Goal: Task Accomplishment & Management: Complete application form

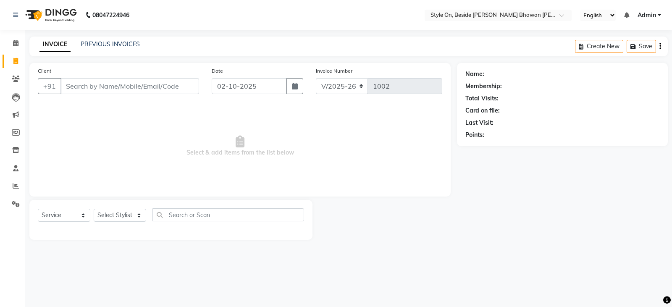
select select "4700"
select select "service"
click at [122, 82] on div "Client +91" at bounding box center [119, 83] width 174 height 34
click at [126, 87] on input "Client" at bounding box center [130, 86] width 139 height 16
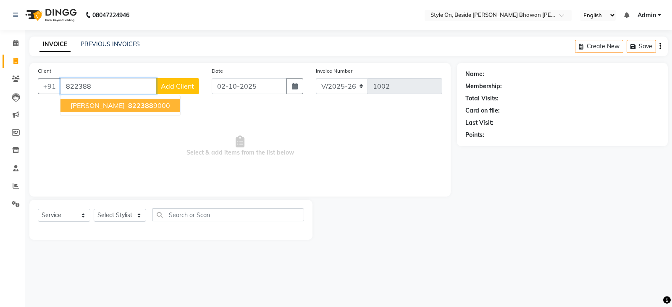
click at [137, 105] on span "822388" at bounding box center [140, 105] width 25 height 8
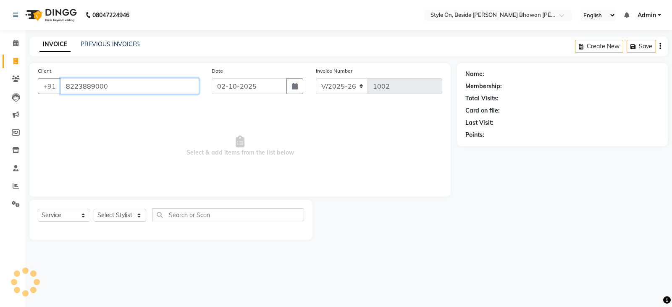
type input "8223889000"
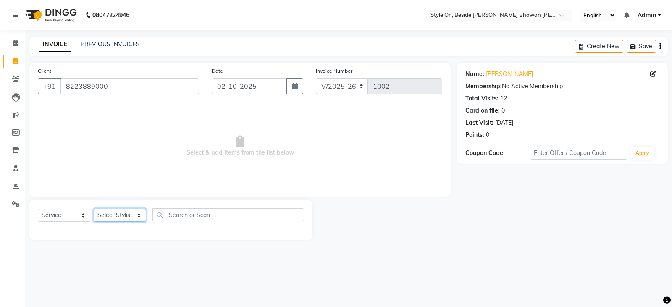
click at [116, 214] on select "Select Stylist [PERSON_NAME] Anju [PERSON_NAME] [PERSON_NAME] [PERSON_NAME] [PE…" at bounding box center [120, 215] width 53 height 13
select select "27828"
click at [94, 209] on select "Select Stylist [PERSON_NAME] Anju [PERSON_NAME] [PERSON_NAME] [PERSON_NAME] [PE…" at bounding box center [120, 215] width 53 height 13
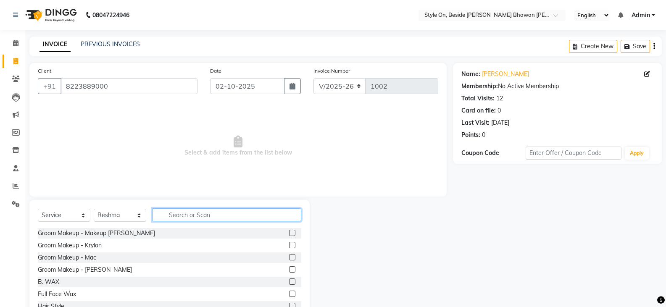
click at [182, 215] on input "text" at bounding box center [227, 214] width 149 height 13
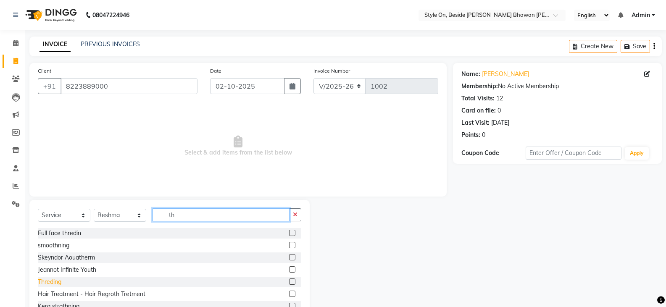
type input "th"
click at [60, 282] on div "Threding" at bounding box center [50, 282] width 24 height 9
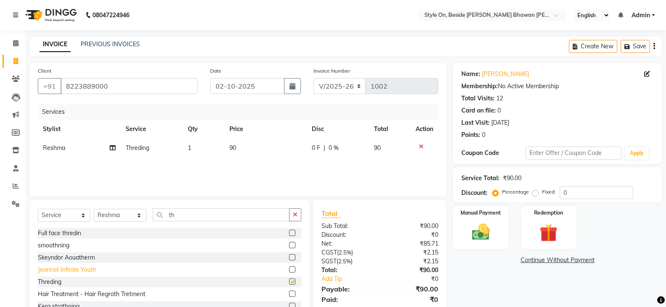
checkbox input "false"
click at [242, 144] on td "90" at bounding box center [265, 148] width 83 height 19
select select "27828"
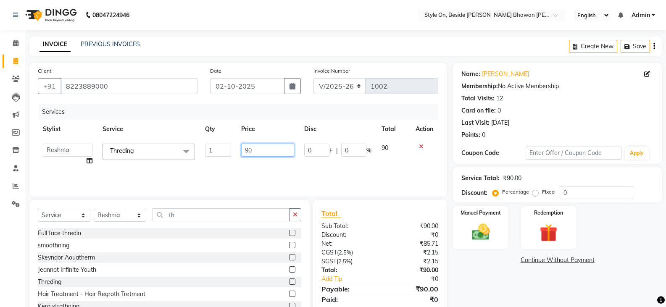
drag, startPoint x: 260, startPoint y: 148, endPoint x: 233, endPoint y: 149, distance: 26.9
click at [233, 149] on tr "[PERSON_NAME] Anju [PERSON_NAME] [PERSON_NAME] [PERSON_NAME] [PERSON_NAME] [PER…" at bounding box center [238, 155] width 401 height 32
type input "80"
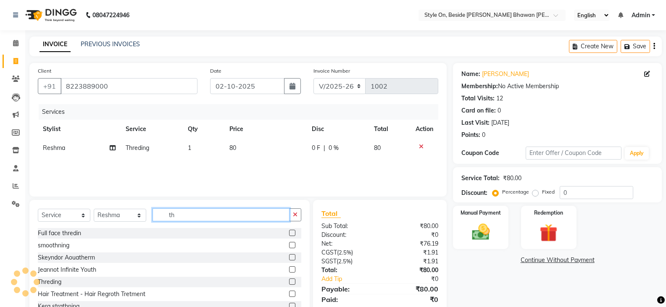
drag, startPoint x: 177, startPoint y: 219, endPoint x: 158, endPoint y: 218, distance: 19.0
click at [158, 218] on input "th" at bounding box center [221, 214] width 137 height 13
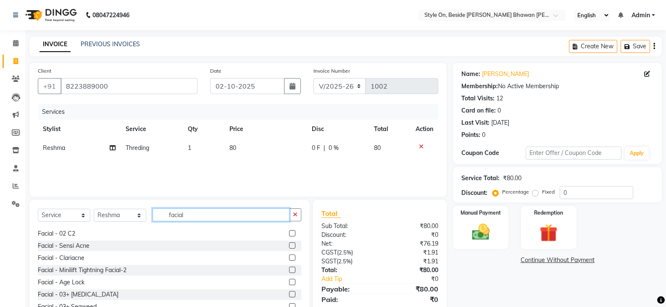
scroll to position [210, 0]
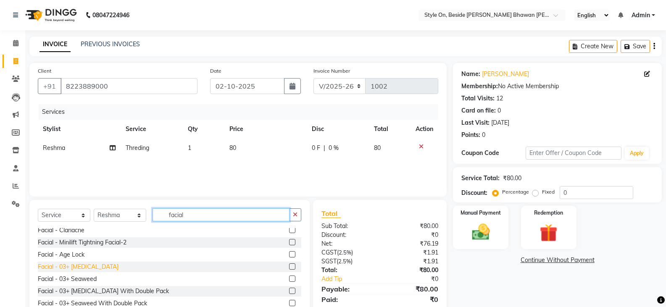
type input "facial"
click at [90, 268] on div "Facial - 03+ [MEDICAL_DATA]" at bounding box center [78, 267] width 81 height 9
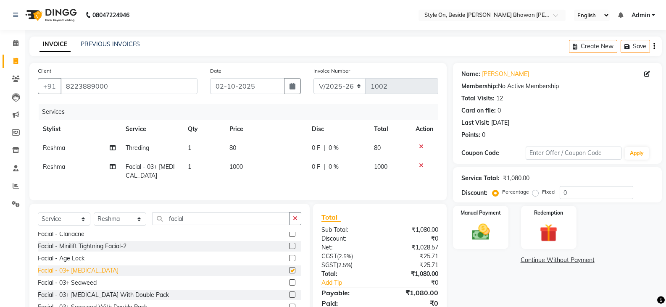
checkbox input "false"
click at [245, 171] on td "1000" at bounding box center [265, 172] width 83 height 28
select select "27828"
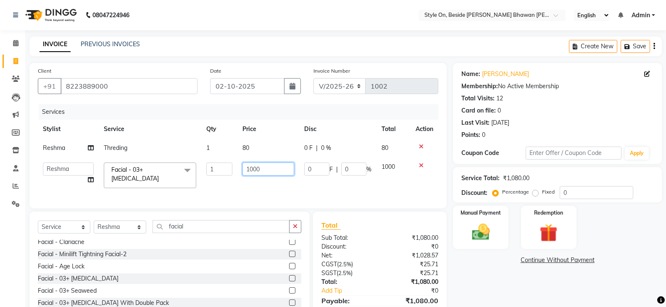
drag, startPoint x: 262, startPoint y: 170, endPoint x: 245, endPoint y: 169, distance: 17.7
click at [245, 169] on input "1000" at bounding box center [268, 169] width 52 height 13
type input "2000"
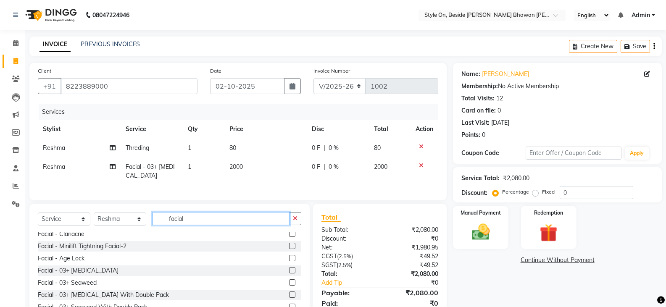
drag, startPoint x: 184, startPoint y: 228, endPoint x: 158, endPoint y: 227, distance: 26.1
click at [158, 225] on input "facial" at bounding box center [221, 218] width 137 height 13
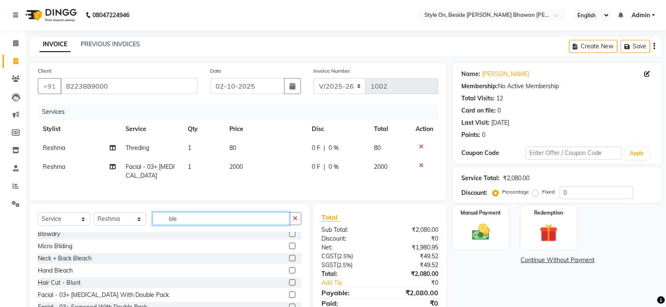
scroll to position [0, 0]
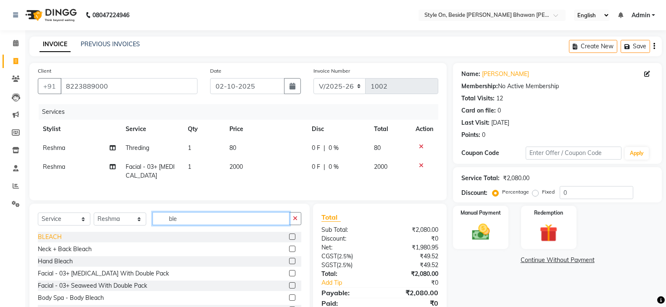
type input "ble"
click at [53, 242] on div "BLEACH" at bounding box center [50, 237] width 24 height 9
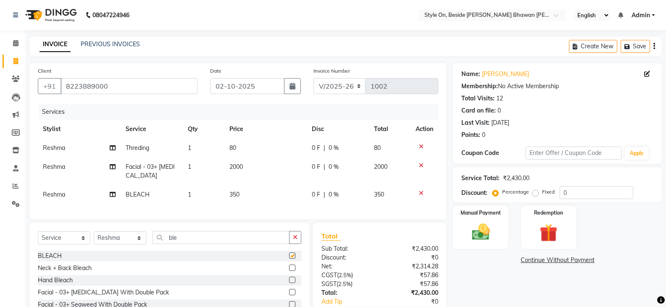
checkbox input "false"
click at [246, 191] on td "350" at bounding box center [265, 194] width 83 height 19
select select "27828"
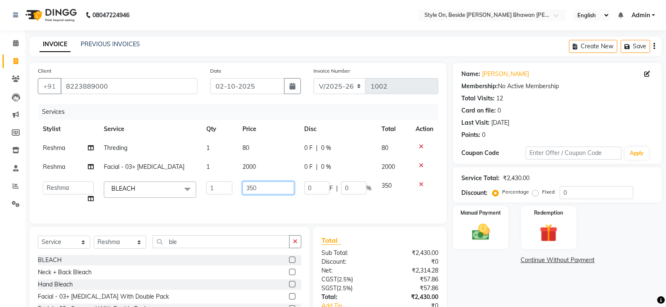
click at [245, 187] on input "350" at bounding box center [268, 188] width 52 height 13
drag, startPoint x: 256, startPoint y: 188, endPoint x: 245, endPoint y: 188, distance: 11.4
click at [245, 188] on input "350" at bounding box center [268, 188] width 52 height 13
type input "600"
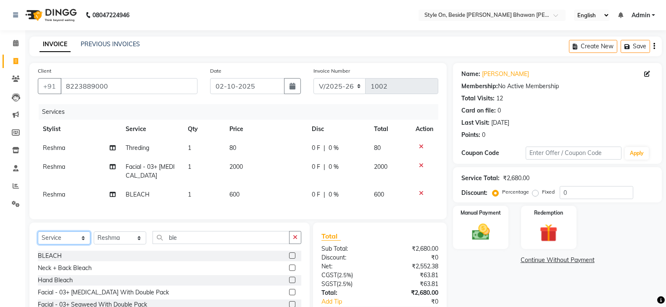
click at [62, 245] on select "Select Service Product Membership Package Voucher Prepaid Gift Card" at bounding box center [64, 238] width 53 height 13
select select "product"
click at [38, 238] on select "Select Service Product Membership Package Voucher Prepaid Gift Card" at bounding box center [64, 238] width 53 height 13
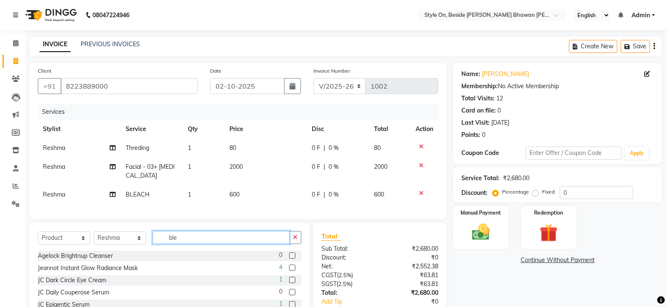
drag, startPoint x: 180, startPoint y: 244, endPoint x: 158, endPoint y: 244, distance: 21.9
click at [158, 244] on input "ble" at bounding box center [221, 237] width 137 height 13
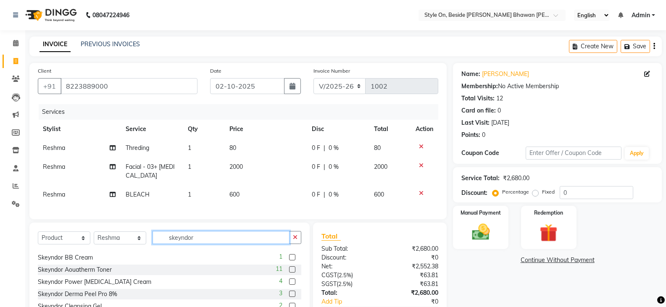
scroll to position [84, 0]
type input "skeyndor"
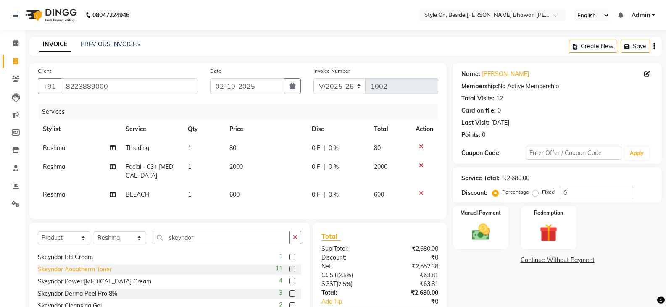
click at [108, 274] on div "Skeyndor Aouatherm Toner" at bounding box center [75, 269] width 74 height 9
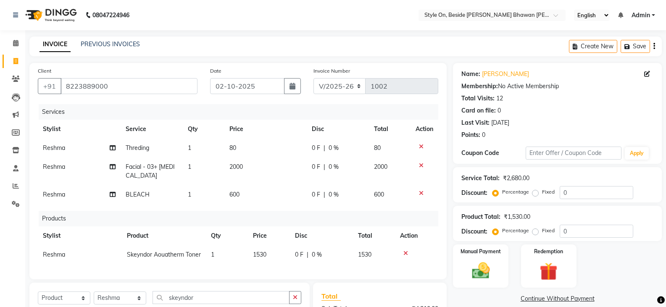
checkbox input "false"
drag, startPoint x: 573, startPoint y: 229, endPoint x: 554, endPoint y: 230, distance: 19.4
click at [554, 230] on div "Percentage Fixed 0" at bounding box center [563, 231] width 139 height 13
type input "5"
click at [480, 266] on img at bounding box center [481, 270] width 30 height 21
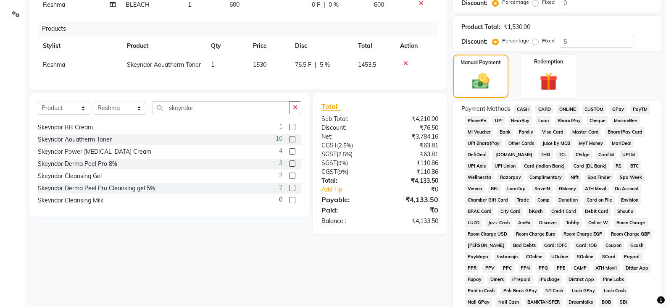
scroll to position [184, 0]
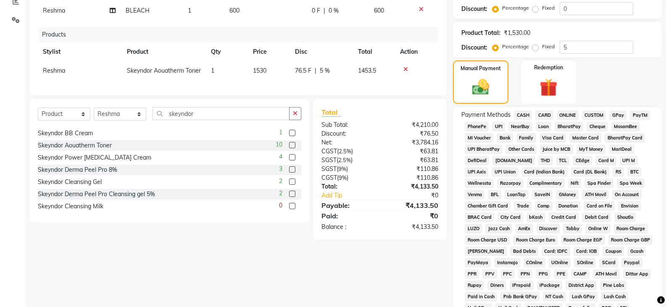
click at [528, 115] on span "CASH" at bounding box center [523, 116] width 18 height 10
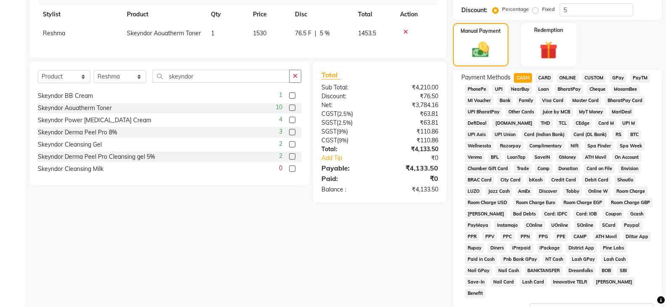
scroll to position [313, 0]
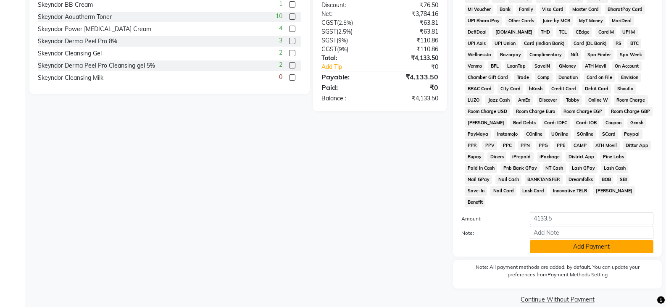
click at [569, 240] on button "Add Payment" at bounding box center [592, 246] width 124 height 13
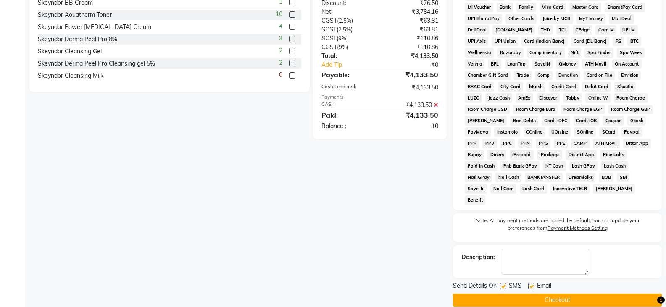
scroll to position [316, 0]
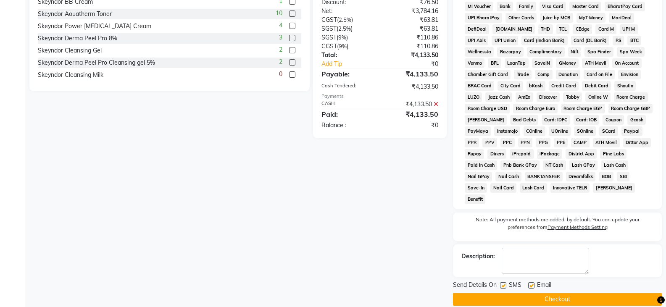
click at [555, 293] on button "Checkout" at bounding box center [557, 299] width 209 height 13
